Goal: Transaction & Acquisition: Purchase product/service

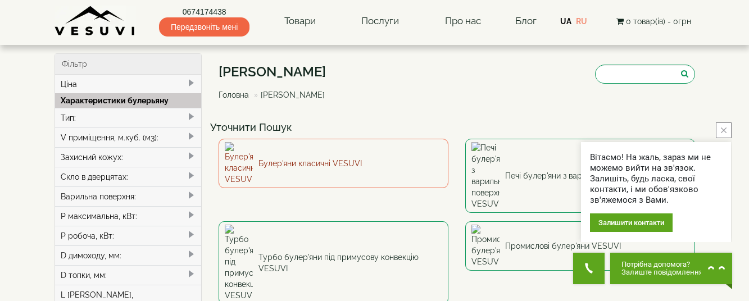
click at [305, 155] on link "Булер'яни класичні VESUVI" at bounding box center [334, 163] width 230 height 49
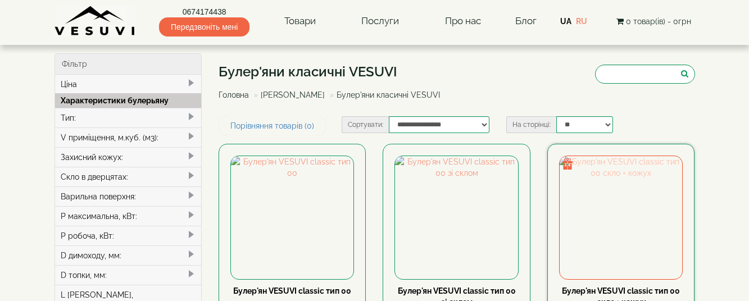
type input "*****"
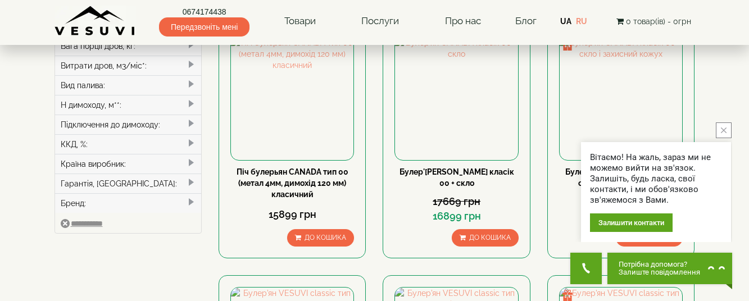
scroll to position [366, 0]
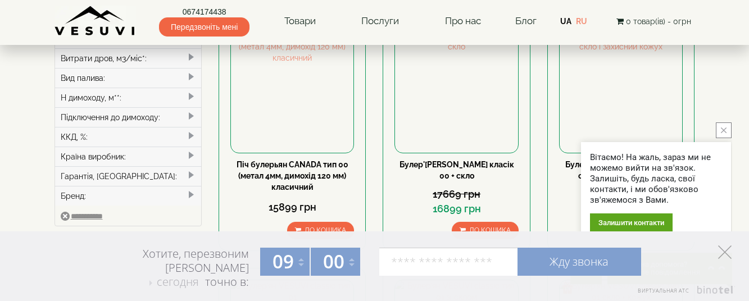
click at [727, 251] on polygon at bounding box center [724, 252] width 13 height 13
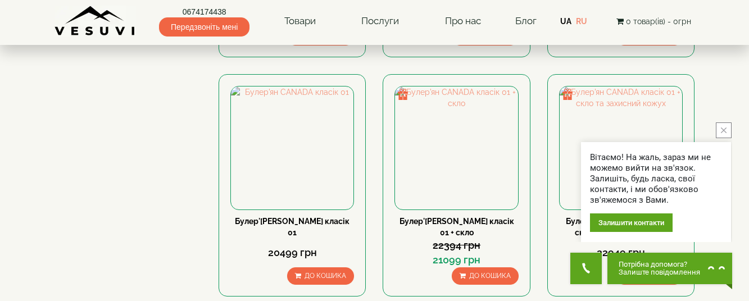
scroll to position [769, 0]
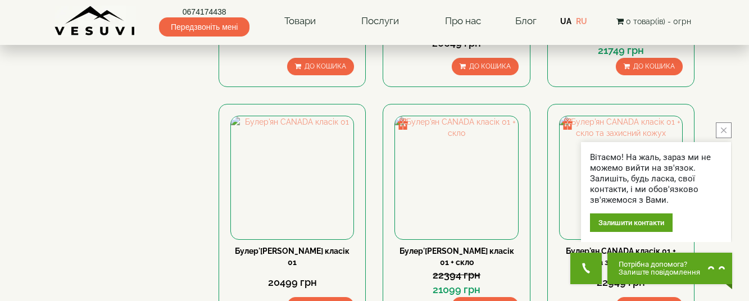
click at [724, 130] on icon "close button" at bounding box center [724, 131] width 6 height 6
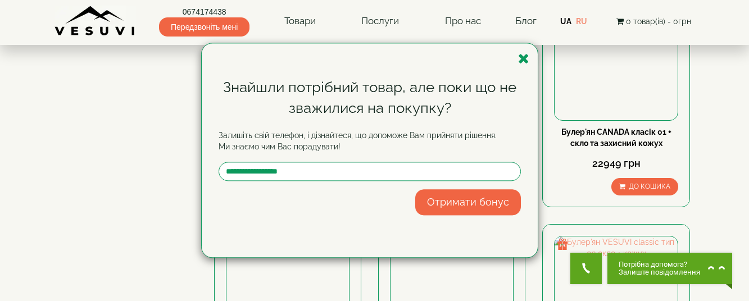
scroll to position [940, 0]
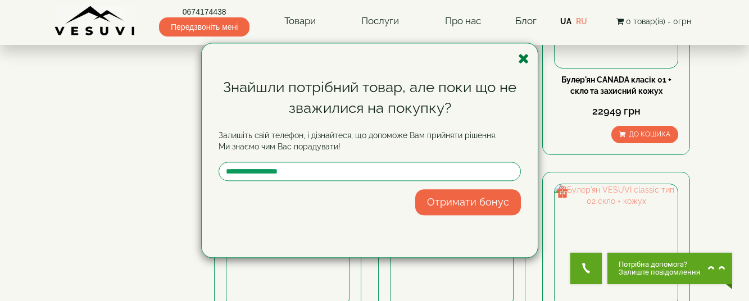
click at [524, 57] on icon "button" at bounding box center [523, 59] width 11 height 14
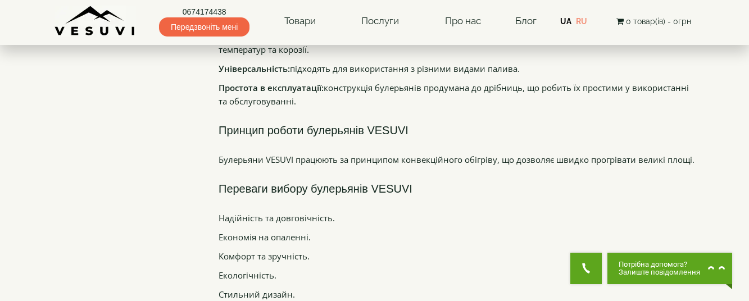
scroll to position [1598, 0]
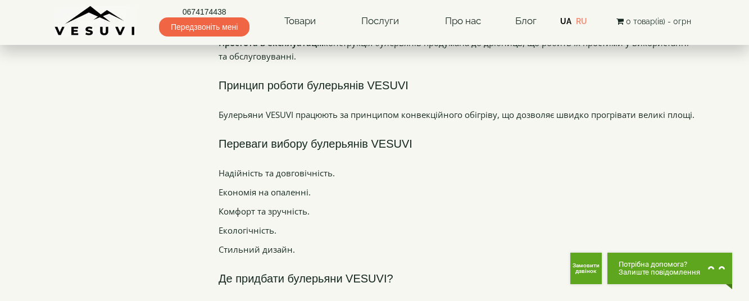
click at [239, 62] on li "Простота в експлуатації: конструкція булерьянів продумана до дрібниць, що робит…" at bounding box center [457, 49] width 477 height 27
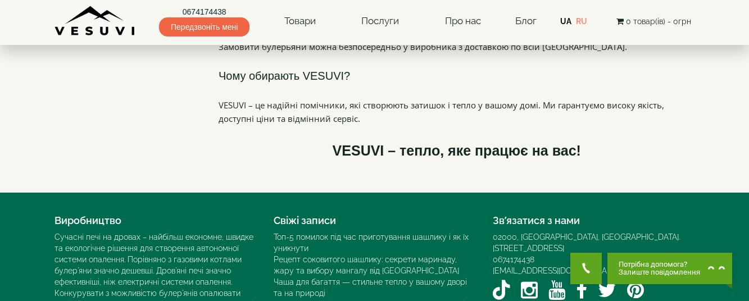
scroll to position [1889, 0]
